Goal: Task Accomplishment & Management: Manage account settings

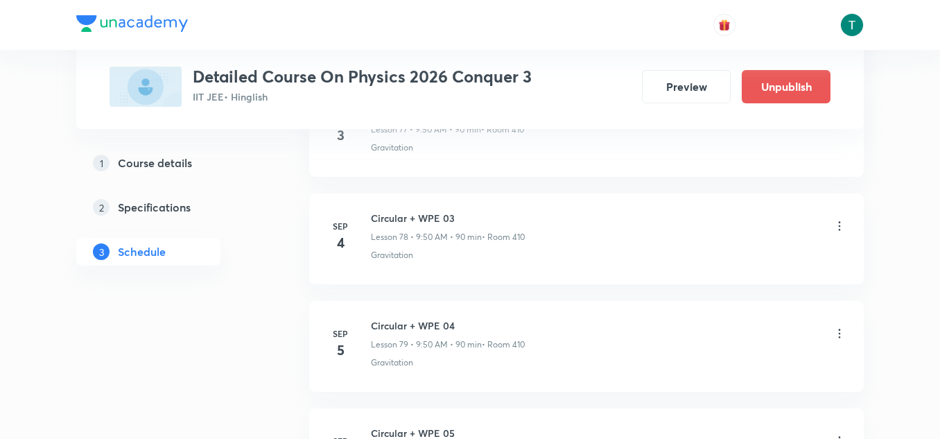
scroll to position [9173, 0]
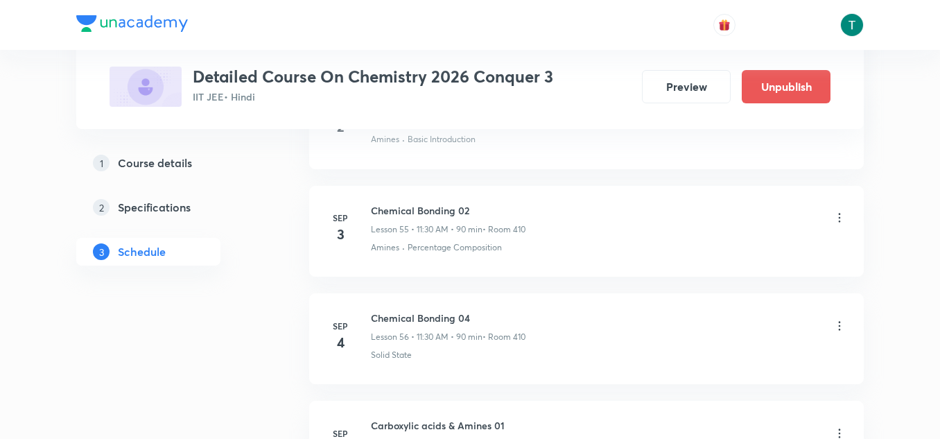
scroll to position [6622, 0]
drag, startPoint x: 831, startPoint y: 323, endPoint x: 842, endPoint y: 327, distance: 11.6
click at [842, 327] on div "Chemical Bonding 04 Lesson 56 • 11:30 AM • 90 min • Room 410" at bounding box center [609, 325] width 476 height 33
click at [842, 327] on icon at bounding box center [840, 324] width 14 height 14
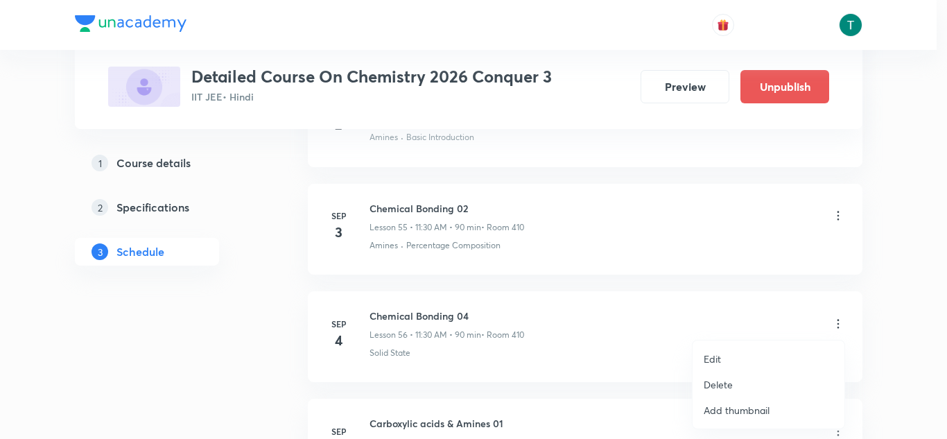
click at [731, 355] on li "Edit" at bounding box center [769, 359] width 152 height 26
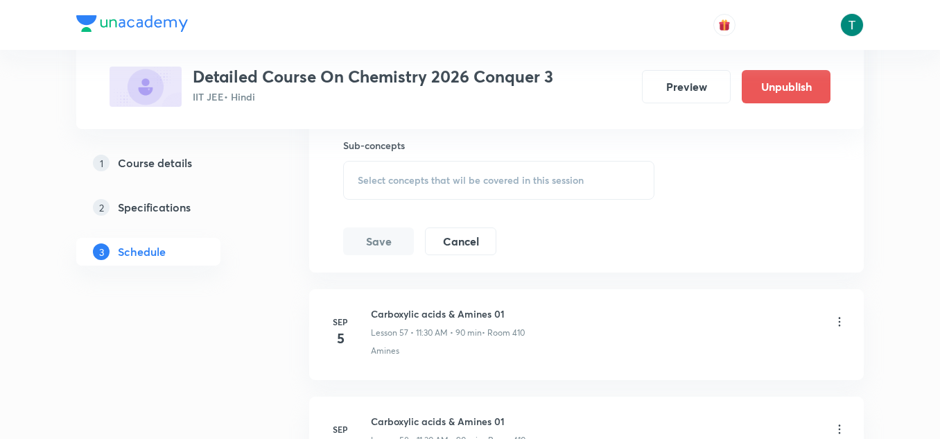
scroll to position [6594, 0]
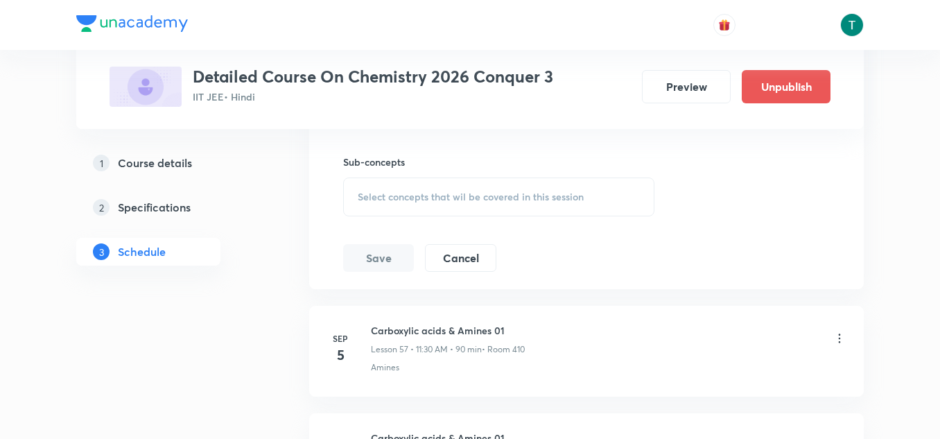
click at [487, 191] on span "Select concepts that wil be covered in this session" at bounding box center [471, 196] width 226 height 11
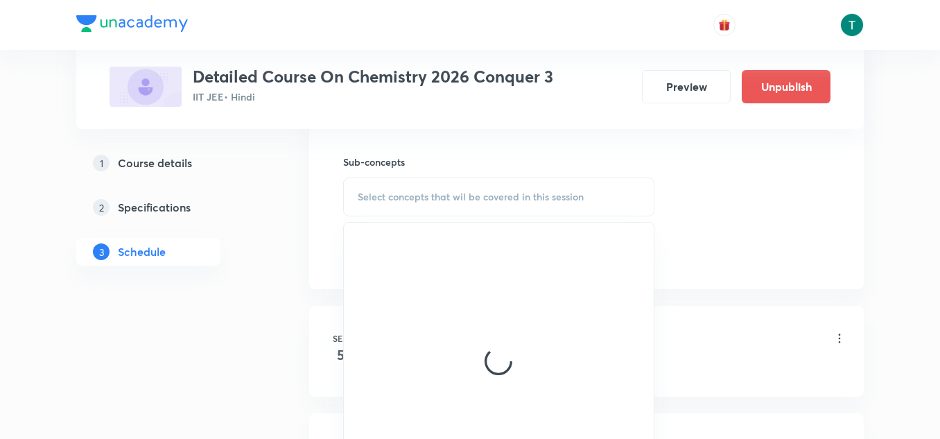
scroll to position [6619, 0]
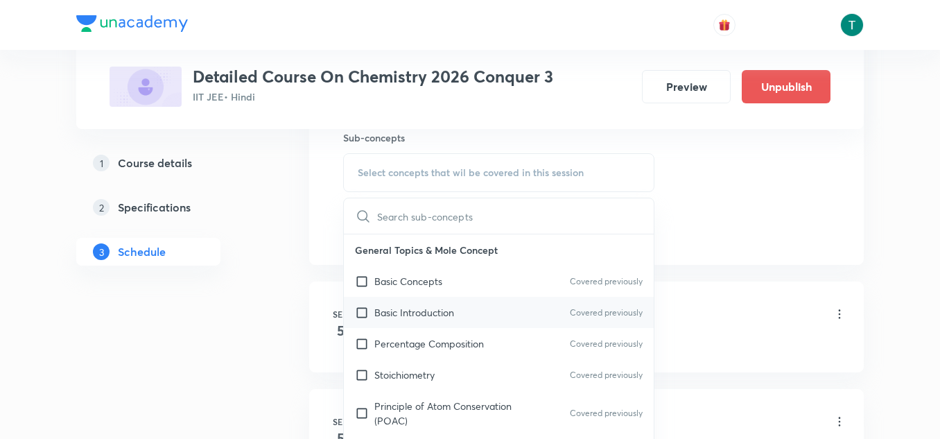
click at [427, 308] on p "Basic Introduction" at bounding box center [414, 312] width 80 height 15
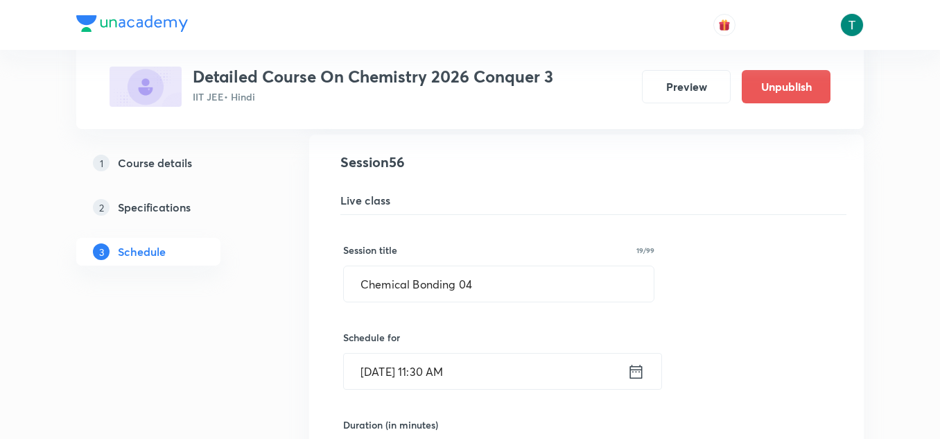
scroll to position [6063, 0]
click at [494, 281] on input "Chemical Bonding 04" at bounding box center [499, 284] width 310 height 35
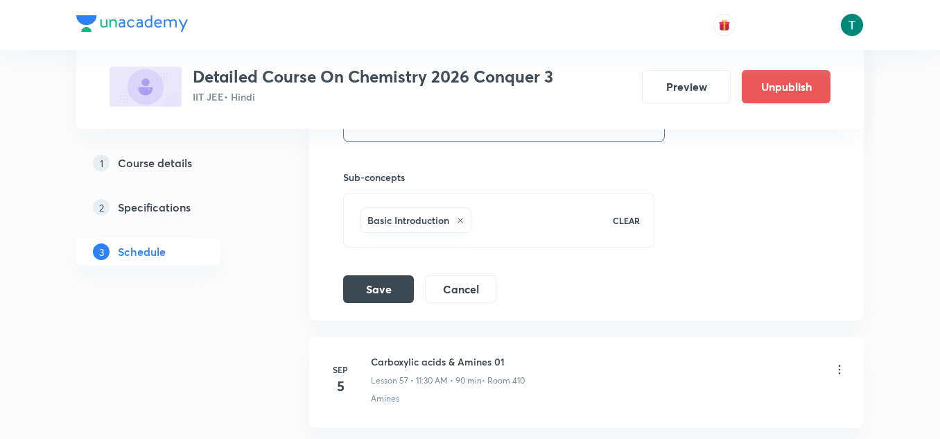
scroll to position [6580, 0]
type input "Chemical Bonding 03"
click at [371, 292] on button "Save" at bounding box center [378, 287] width 71 height 28
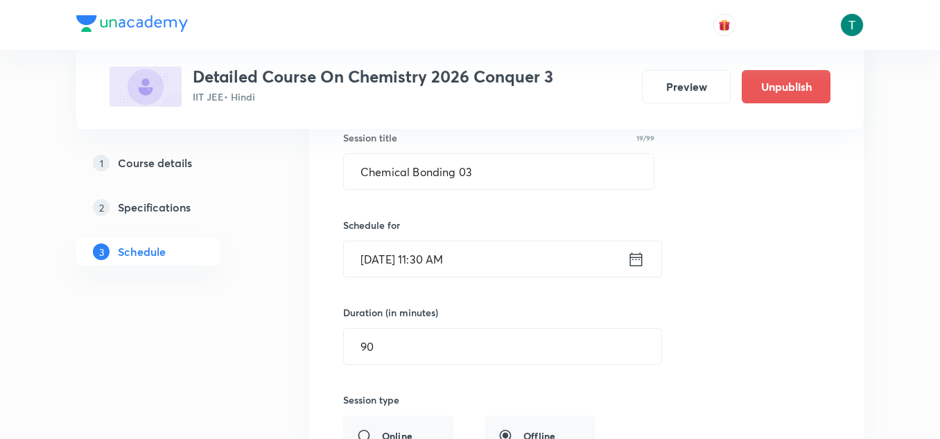
scroll to position [6182, 0]
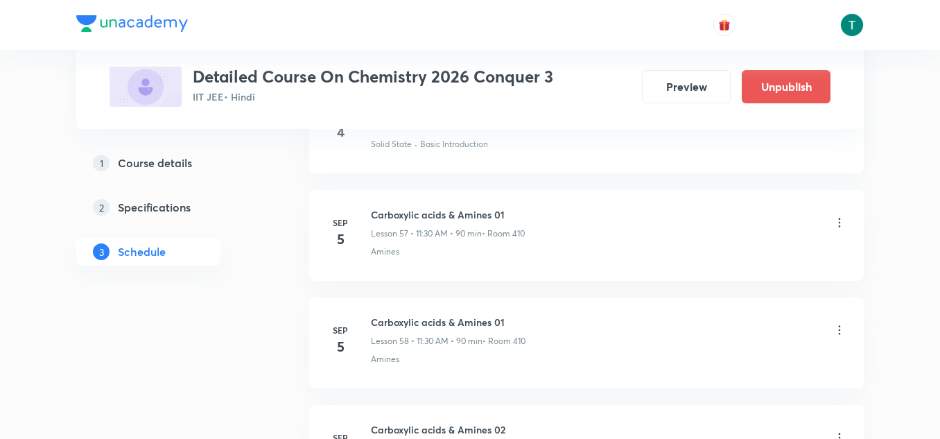
scroll to position [6825, 0]
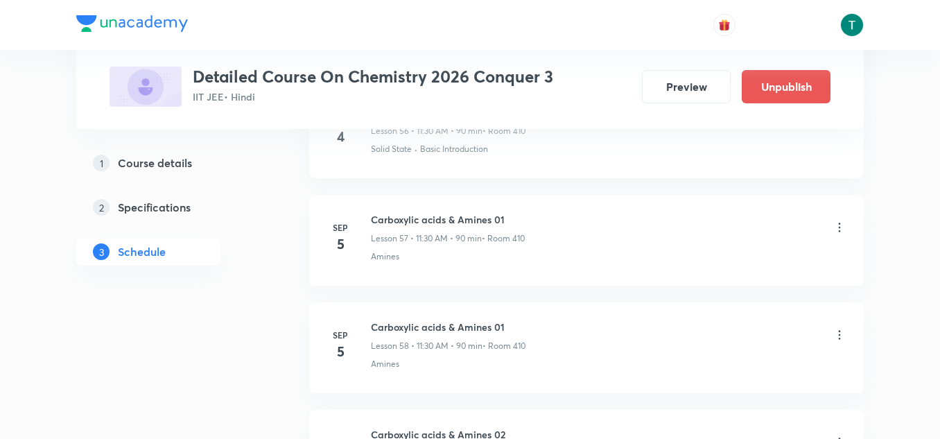
click at [840, 226] on icon at bounding box center [840, 228] width 14 height 14
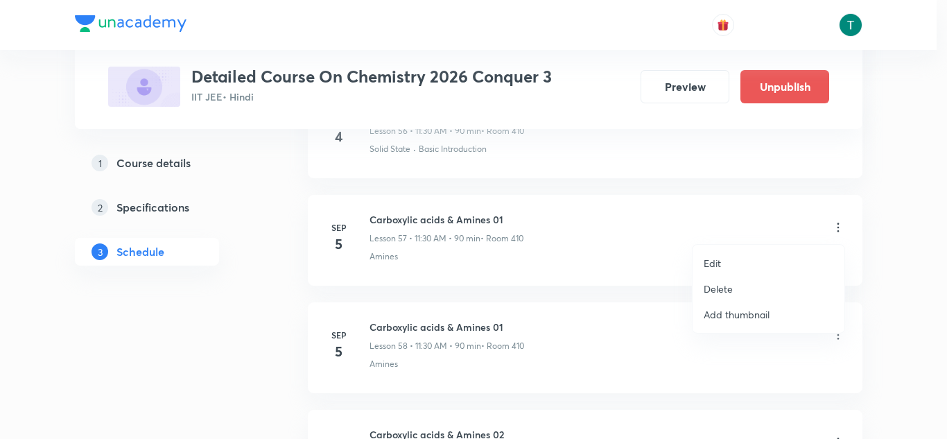
click at [736, 286] on li "Delete" at bounding box center [769, 289] width 152 height 26
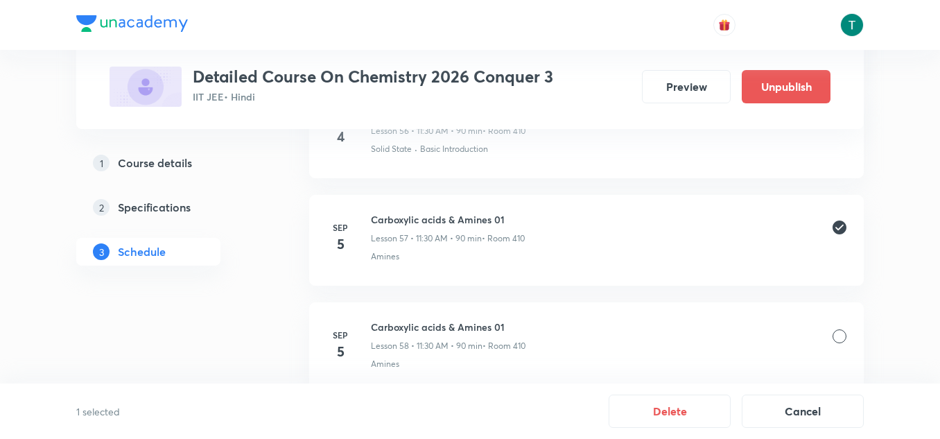
click at [840, 337] on div at bounding box center [840, 336] width 14 height 14
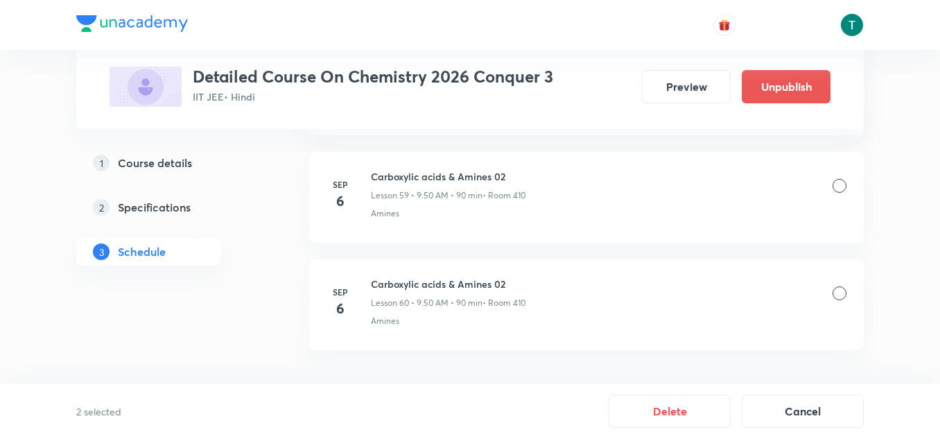
scroll to position [7082, 0]
click at [843, 184] on div at bounding box center [840, 187] width 14 height 14
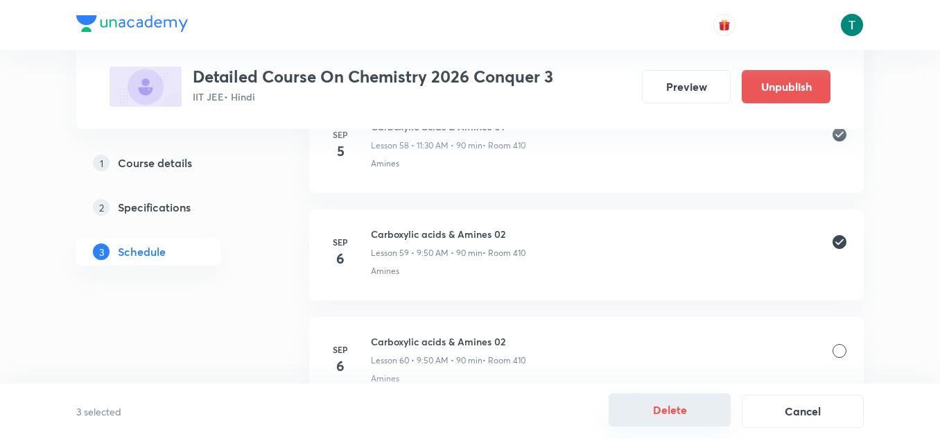
click at [677, 406] on button "Delete" at bounding box center [670, 409] width 122 height 33
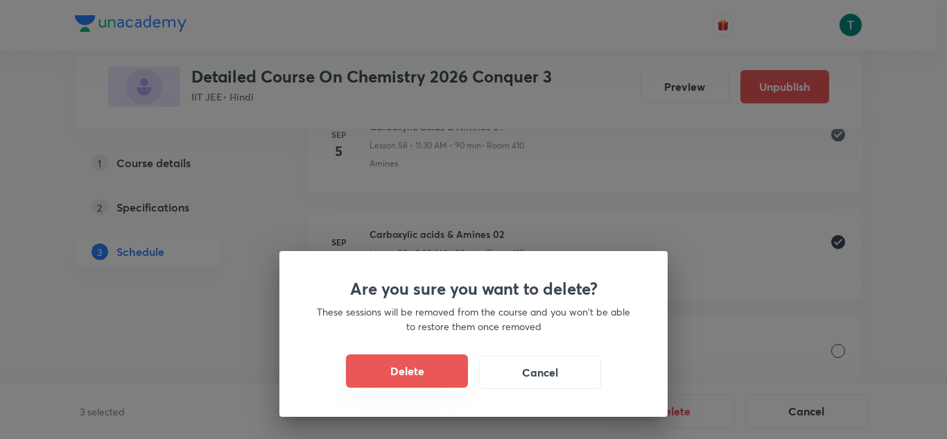
click at [371, 361] on button "Delete" at bounding box center [407, 370] width 122 height 33
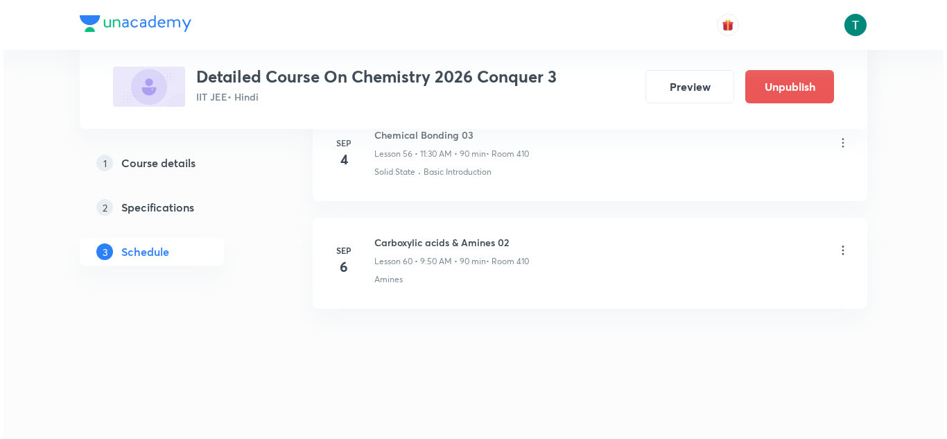
scroll to position [6802, 0]
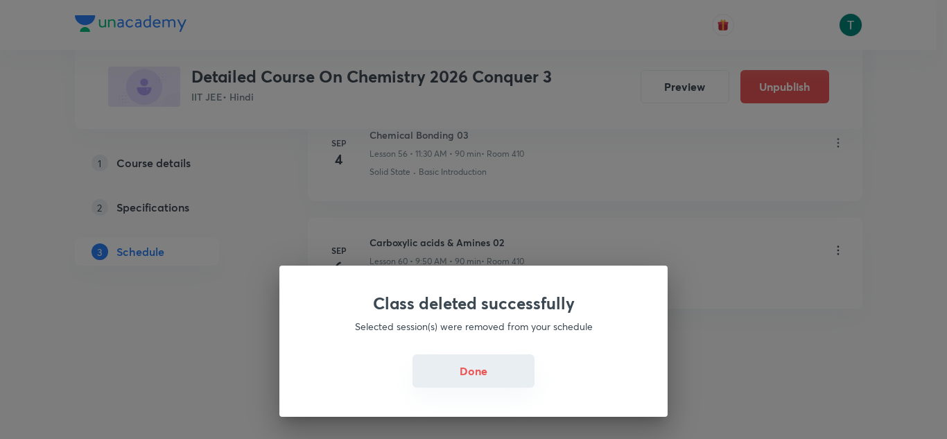
click at [480, 372] on button "Done" at bounding box center [474, 370] width 122 height 33
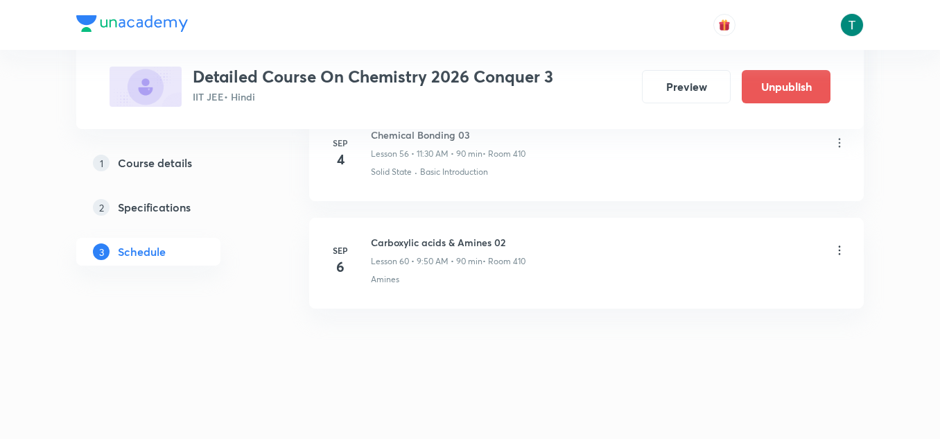
click at [839, 258] on div at bounding box center [840, 251] width 14 height 16
click at [835, 257] on icon at bounding box center [840, 250] width 14 height 14
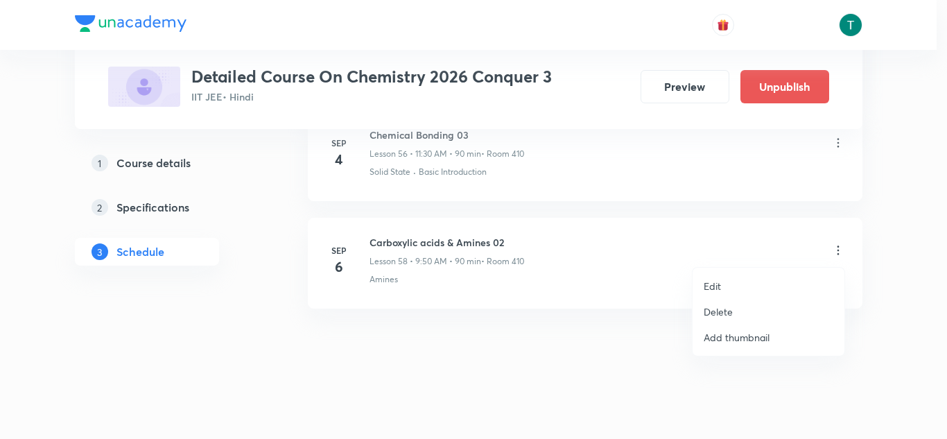
click at [725, 289] on li "Edit" at bounding box center [769, 286] width 152 height 26
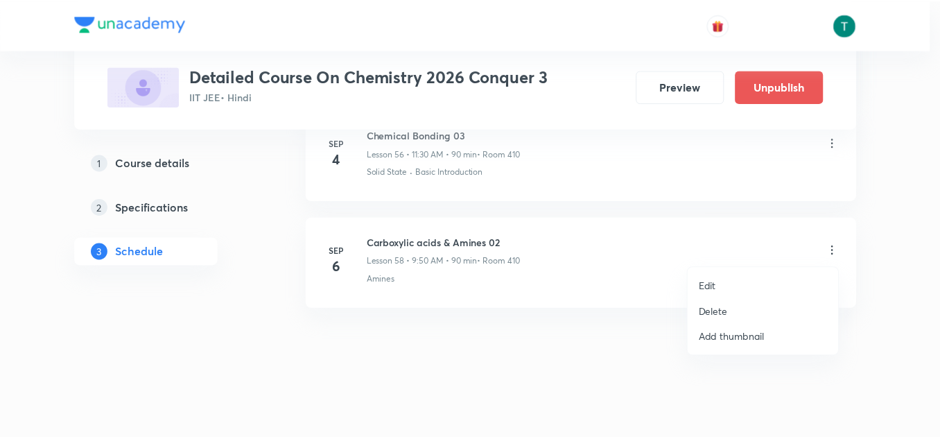
scroll to position [6683, 0]
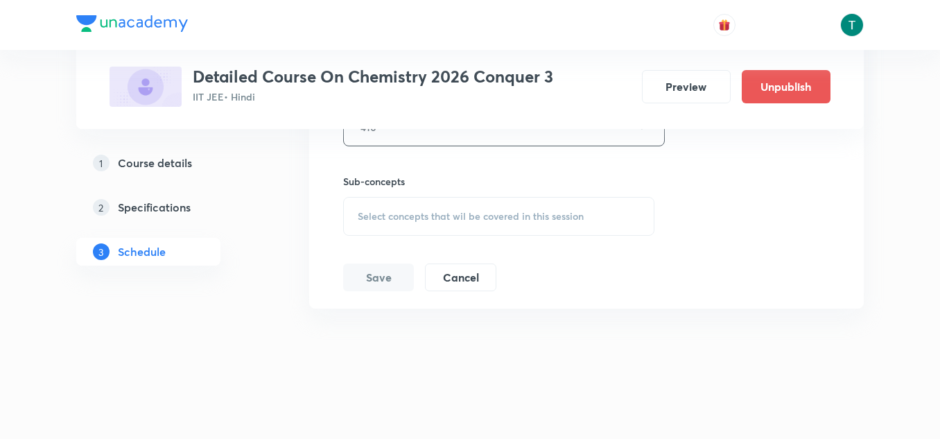
click at [476, 221] on span "Select concepts that wil be covered in this session" at bounding box center [471, 216] width 226 height 11
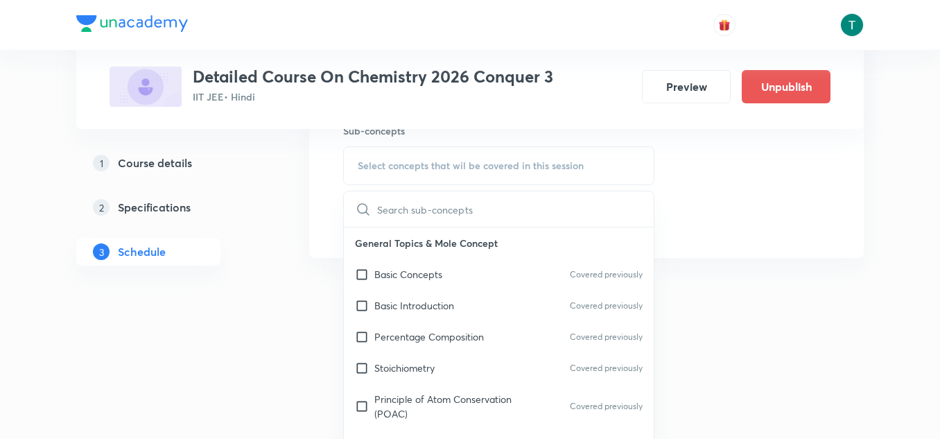
scroll to position [6734, 0]
click at [450, 288] on div "Basic Concepts Covered previously" at bounding box center [499, 273] width 310 height 31
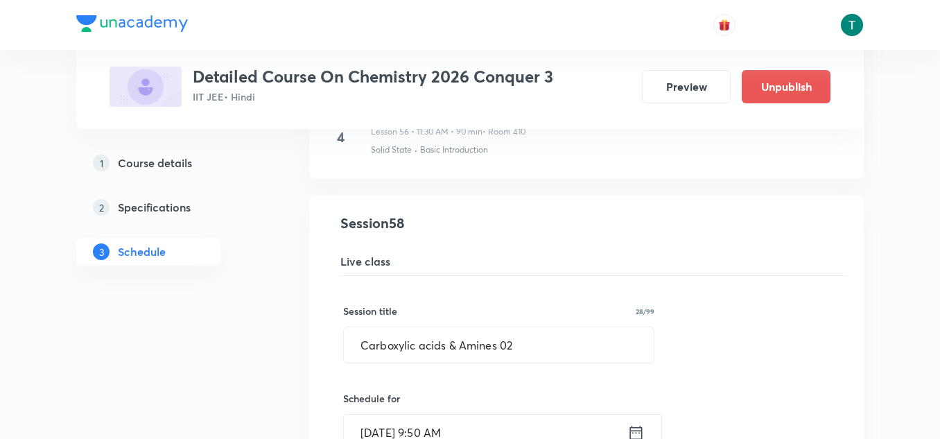
scroll to position [6093, 0]
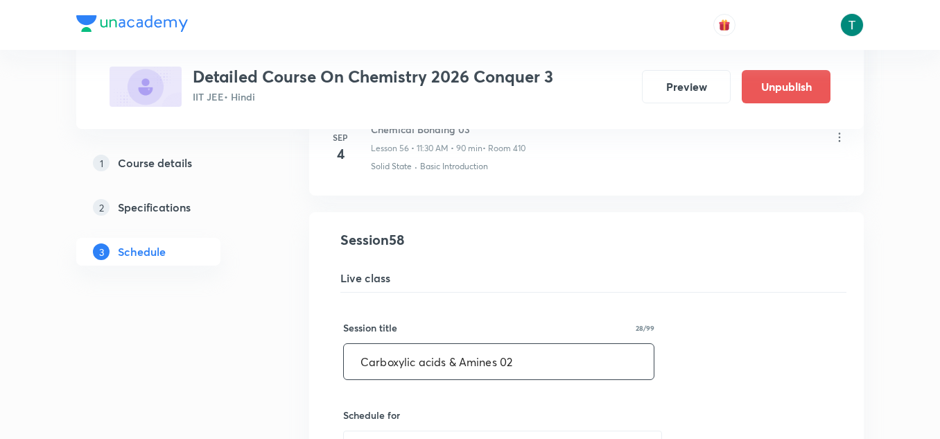
click at [524, 352] on input "Carboxylic acids & Amines 02" at bounding box center [499, 361] width 310 height 35
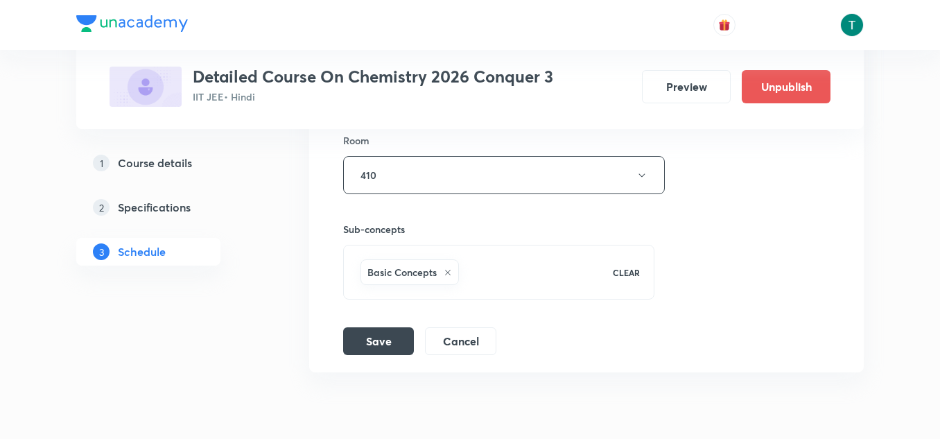
scroll to position [6637, 0]
type input "Carboxylic acids & Amines 01"
click at [370, 331] on button "Save" at bounding box center [378, 338] width 71 height 28
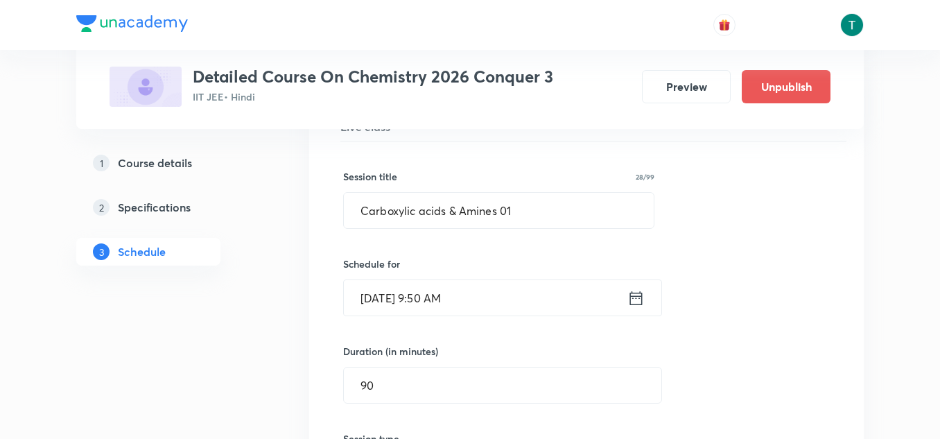
scroll to position [6234, 0]
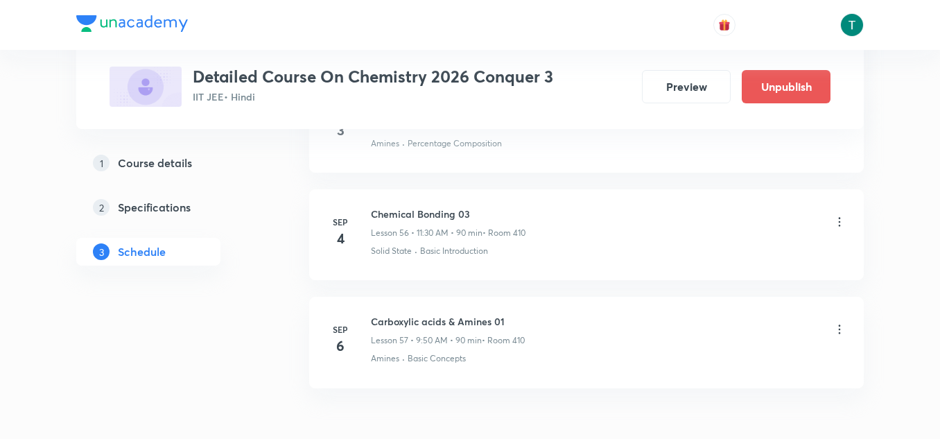
scroll to position [6803, 0]
